Goal: Transaction & Acquisition: Purchase product/service

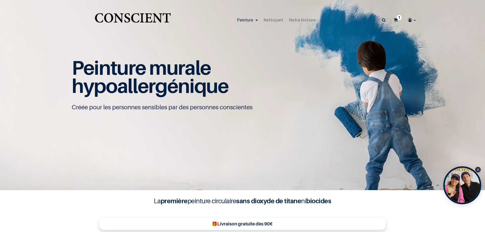
type input "[EMAIL_ADDRESS][DOMAIN_NAME]"
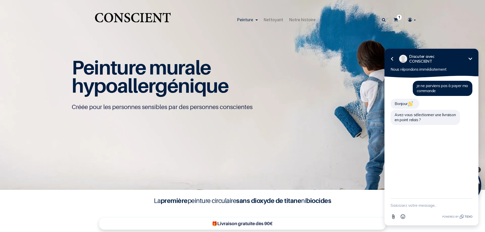
click at [426, 205] on textarea "New message" at bounding box center [432, 205] width 82 height 13
type textarea "oui"
click at [470, 206] on icon "button" at bounding box center [469, 205] width 5 height 5
click at [394, 17] on icon at bounding box center [396, 20] width 4 height 18
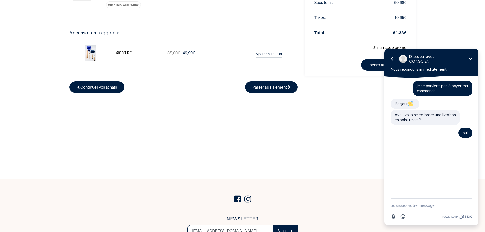
scroll to position [76, 0]
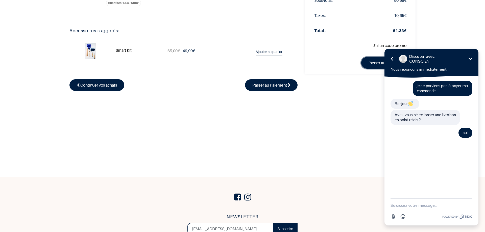
click at [372, 65] on link "Passer au paiement" at bounding box center [385, 63] width 49 height 12
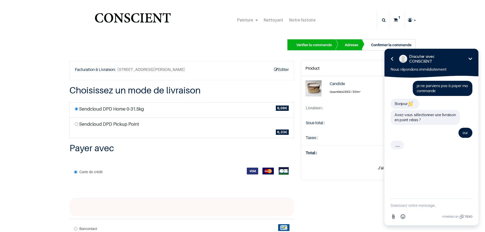
click at [75, 123] on input "radio" at bounding box center [76, 124] width 3 height 3
radio input "true"
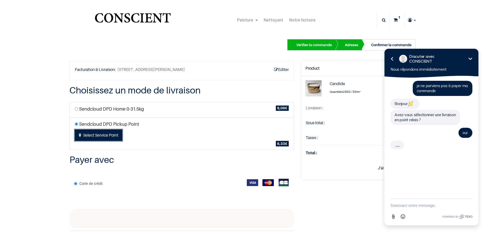
click at [95, 137] on button "Select Service Point" at bounding box center [98, 136] width 47 height 12
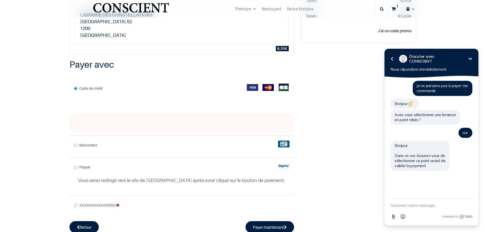
scroll to position [110, 0]
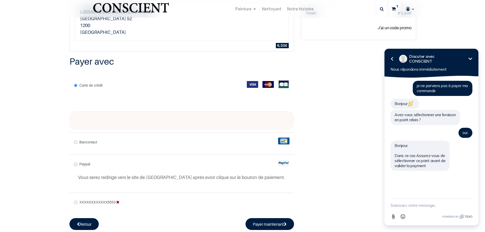
click at [76, 204] on label "XXXXXXXXXXXX5553" at bounding box center [96, 202] width 45 height 7
click at [76, 204] on input "XXXXXXXXXXXX5553" at bounding box center [75, 202] width 3 height 3
radio input "true"
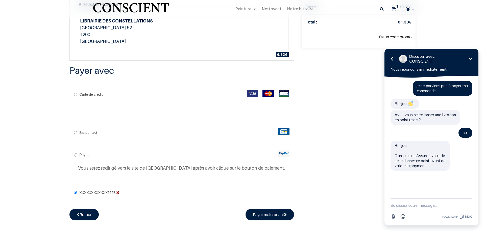
scroll to position [101, 0]
click at [430, 206] on textarea "New message" at bounding box center [432, 205] width 82 height 13
type textarea "ok merci, c'était effectivement cela le problème"
click at [474, 203] on button "Send Raccourci" at bounding box center [470, 203] width 10 height 10
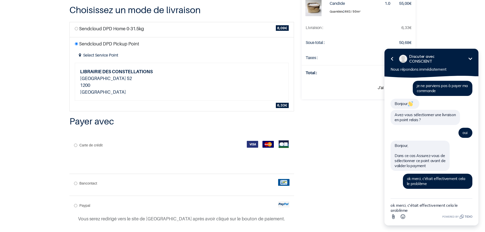
scroll to position [51, 0]
click at [471, 58] on icon "Réduire" at bounding box center [470, 59] width 6 height 6
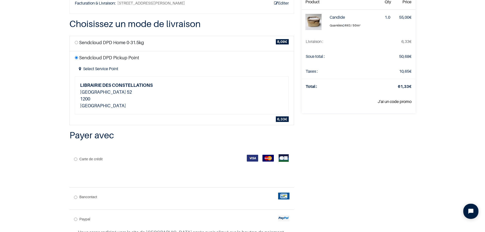
scroll to position [101, 0]
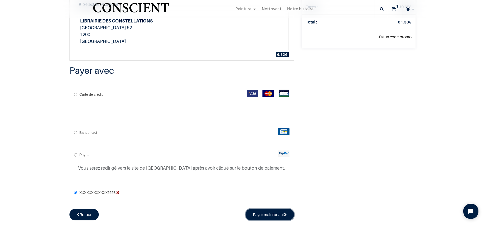
click at [283, 214] on button "Payer maintenant" at bounding box center [270, 215] width 49 height 12
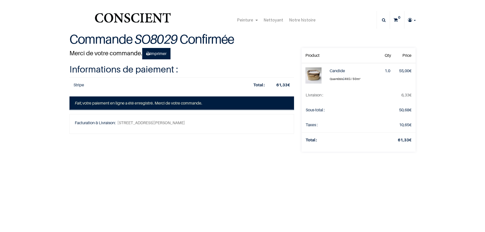
type input "[EMAIL_ADDRESS][DOMAIN_NAME]"
